Goal: Book appointment/travel/reservation

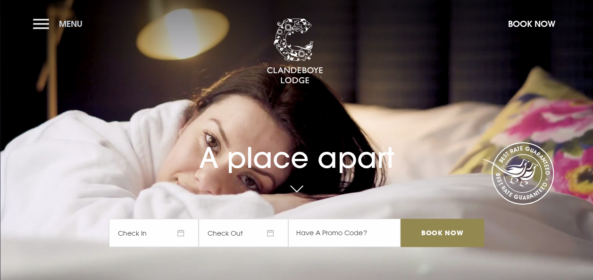
click at [46, 23] on button "Menu" at bounding box center [60, 24] width 54 height 20
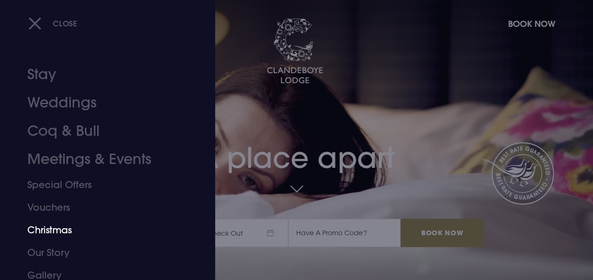
click at [57, 230] on link "Christmas" at bounding box center [101, 230] width 148 height 23
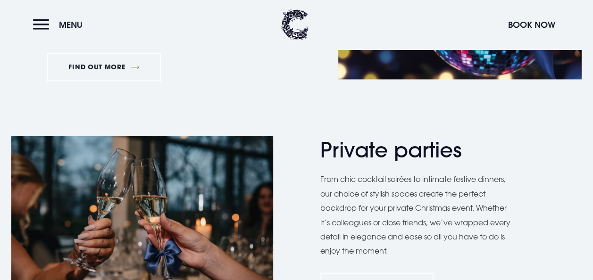
scroll to position [614, 0]
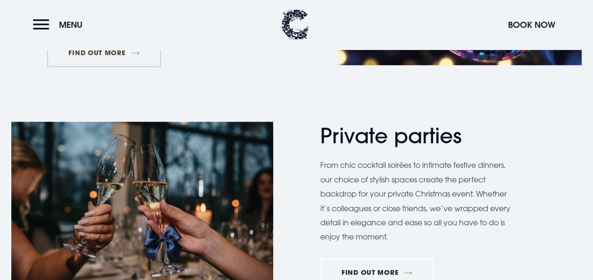
click at [114, 50] on link "FIND OUT MORE" at bounding box center [104, 53] width 114 height 28
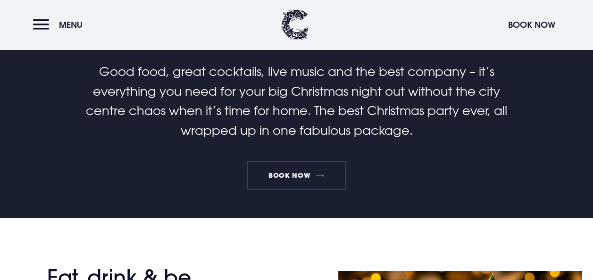
scroll to position [283, 0]
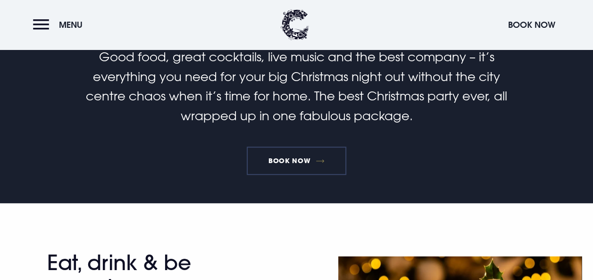
click at [273, 166] on link "Book Now" at bounding box center [296, 161] width 99 height 28
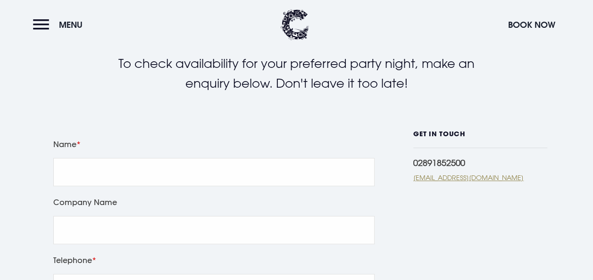
scroll to position [189, 0]
click at [466, 182] on link "[EMAIL_ADDRESS][DOMAIN_NAME]" at bounding box center [479, 177] width 133 height 10
